Goal: Find specific page/section: Find specific page/section

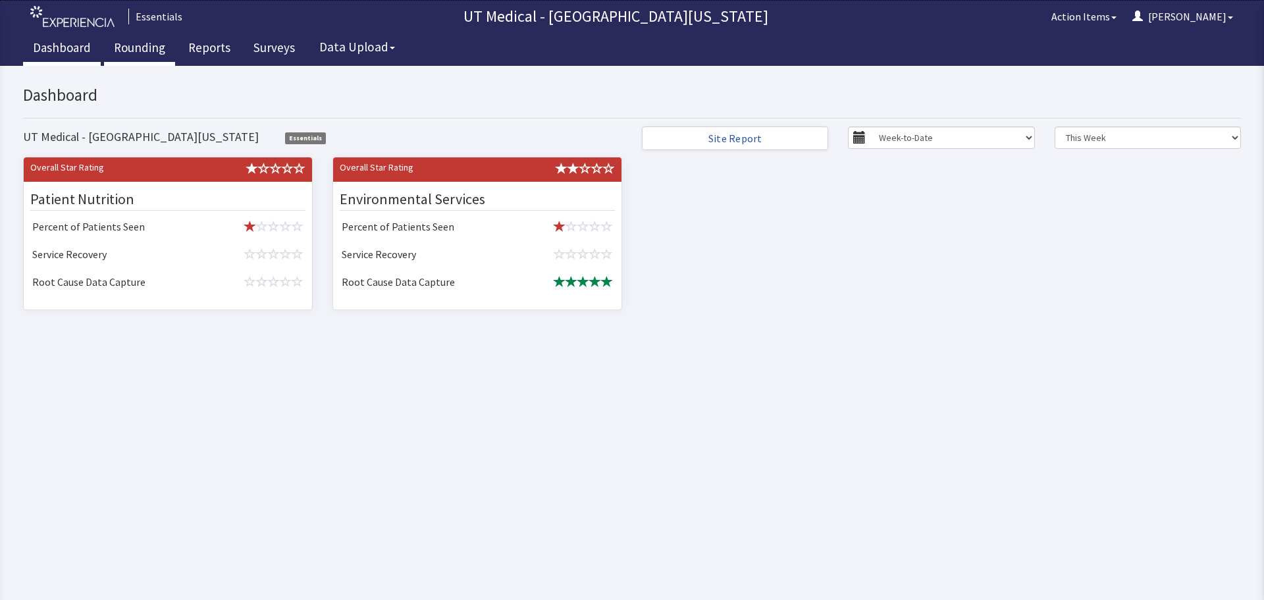
click at [136, 47] on link "Rounding" at bounding box center [139, 49] width 71 height 33
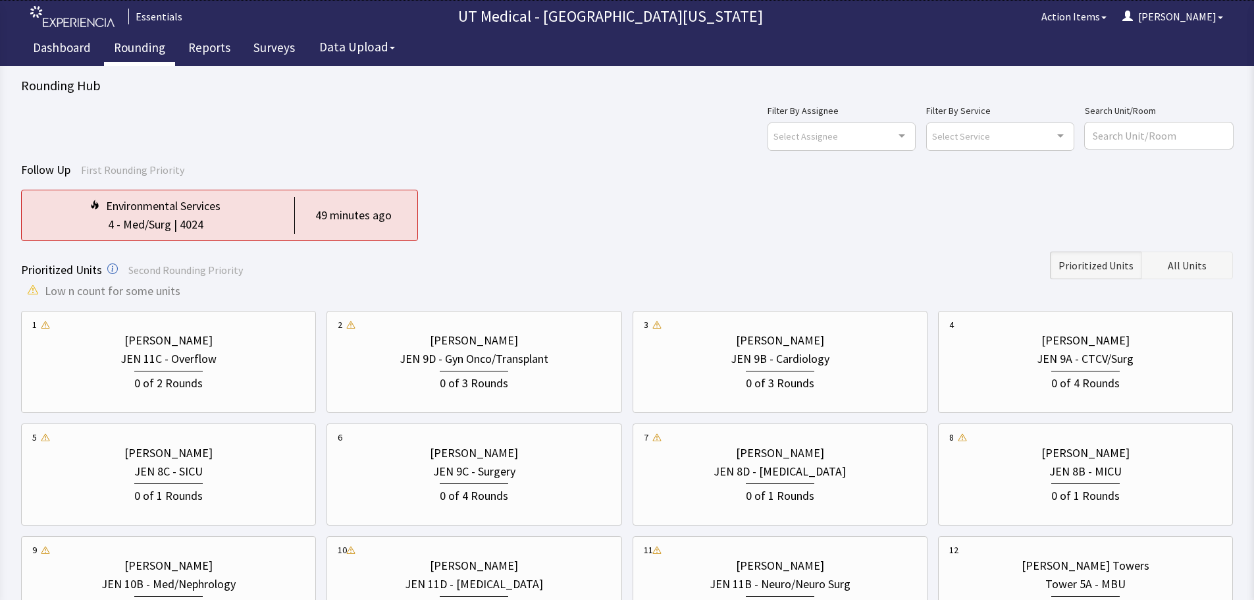
click at [1216, 263] on button "All Units" at bounding box center [1188, 265] width 92 height 28
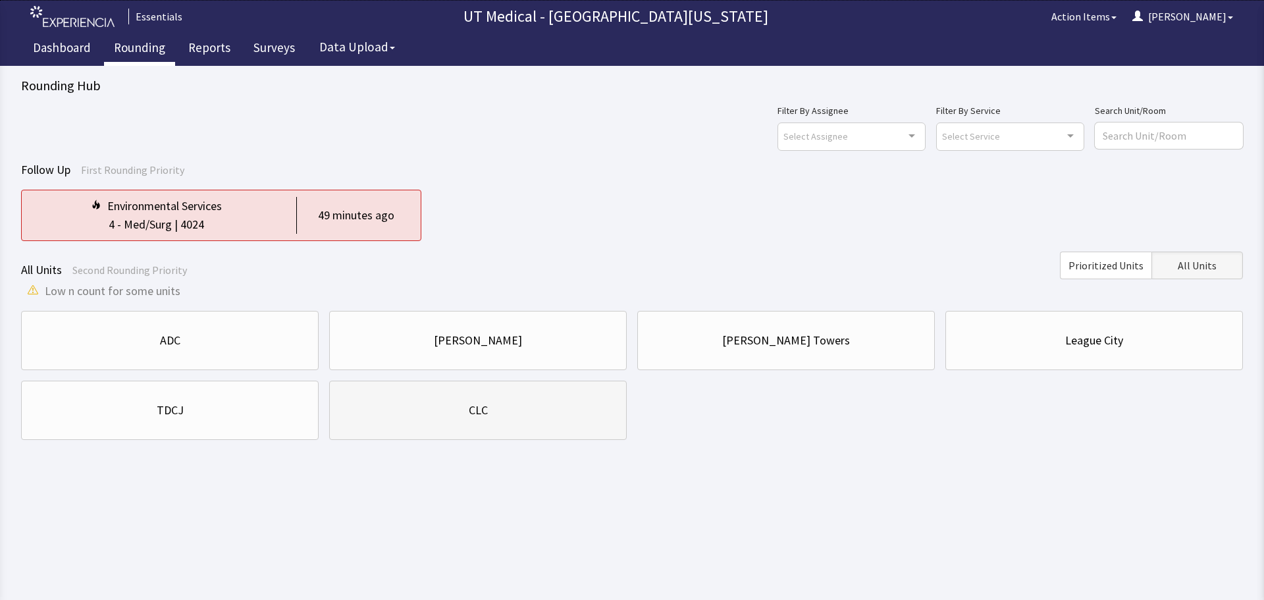
click at [488, 423] on div "CLC" at bounding box center [477, 410] width 275 height 45
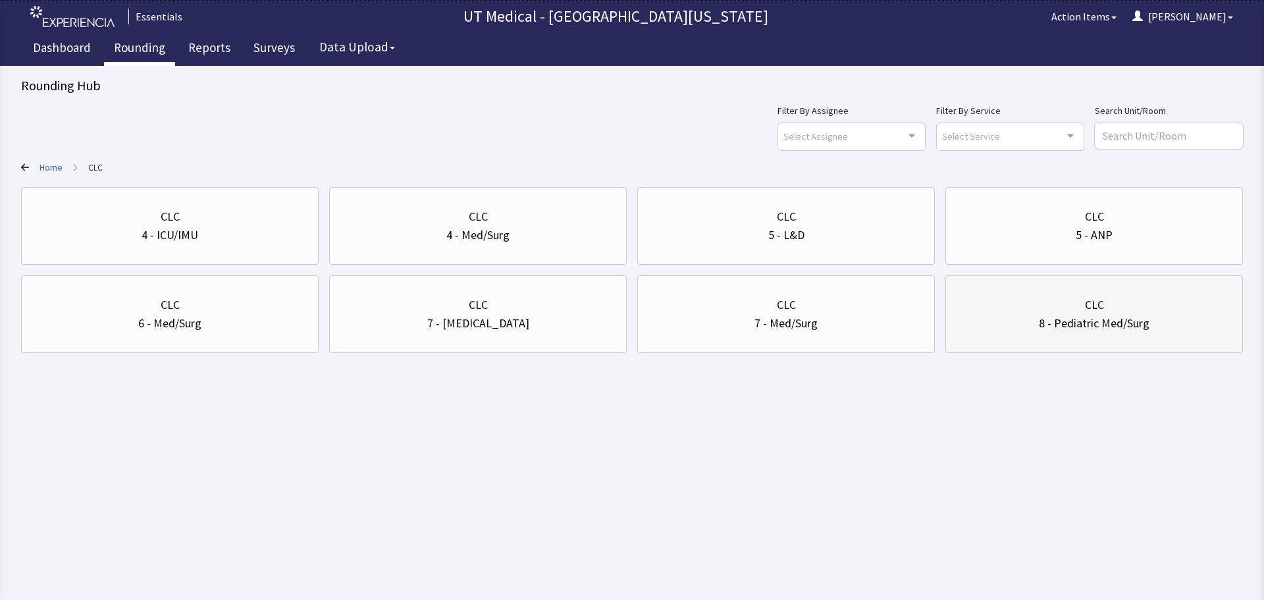
click at [1005, 316] on div "8 - Pediatric Med/Surg" at bounding box center [1094, 323] width 275 height 18
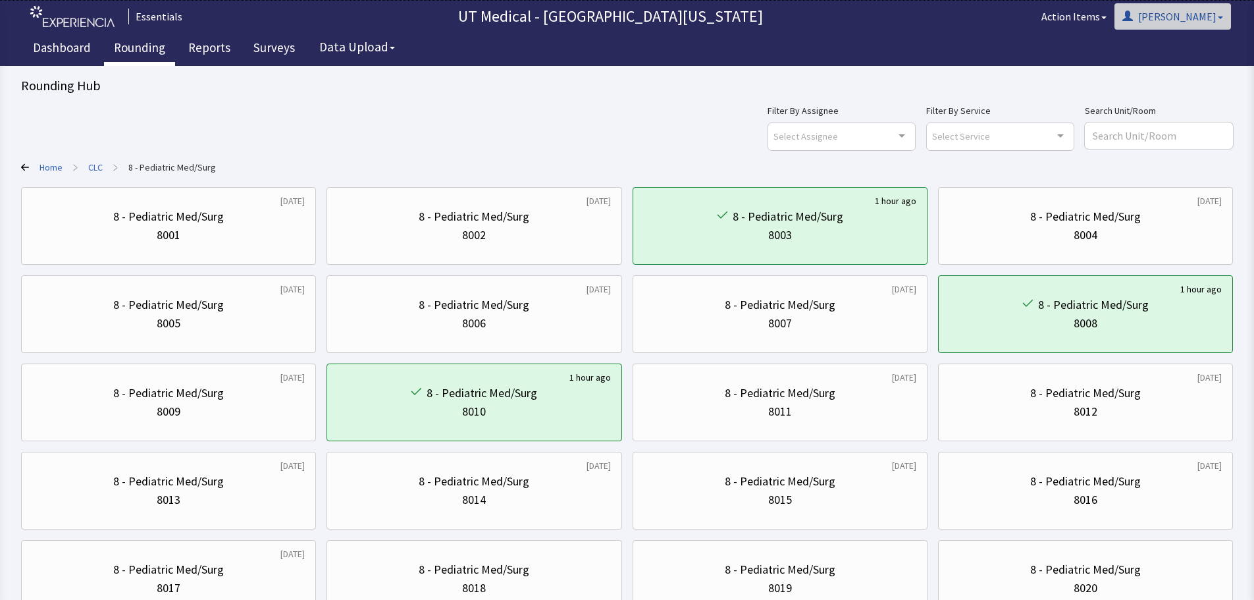
click at [1186, 26] on button "[PERSON_NAME]" at bounding box center [1173, 16] width 117 height 26
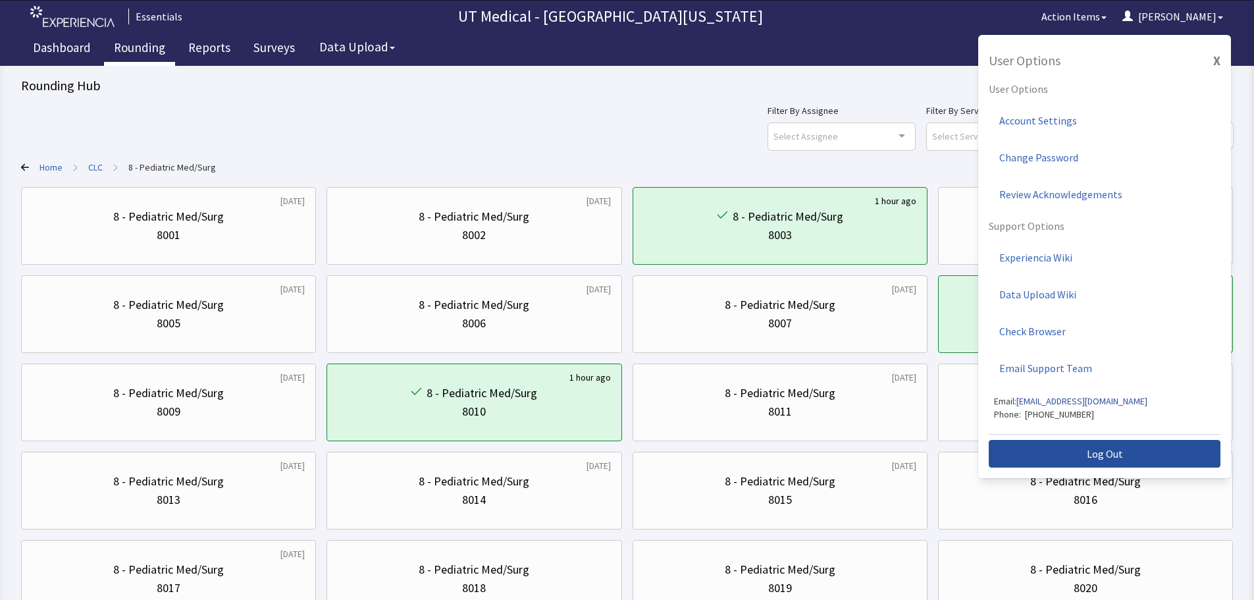
click at [1166, 448] on button "Log Out" at bounding box center [1105, 454] width 232 height 28
